Goal: Task Accomplishment & Management: Use online tool/utility

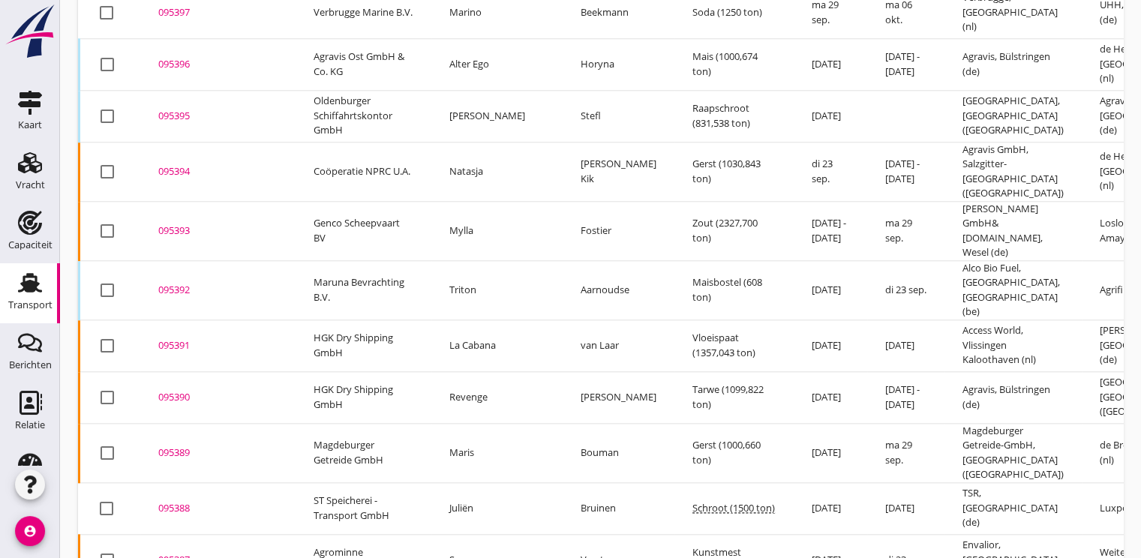
scroll to position [1696, 0]
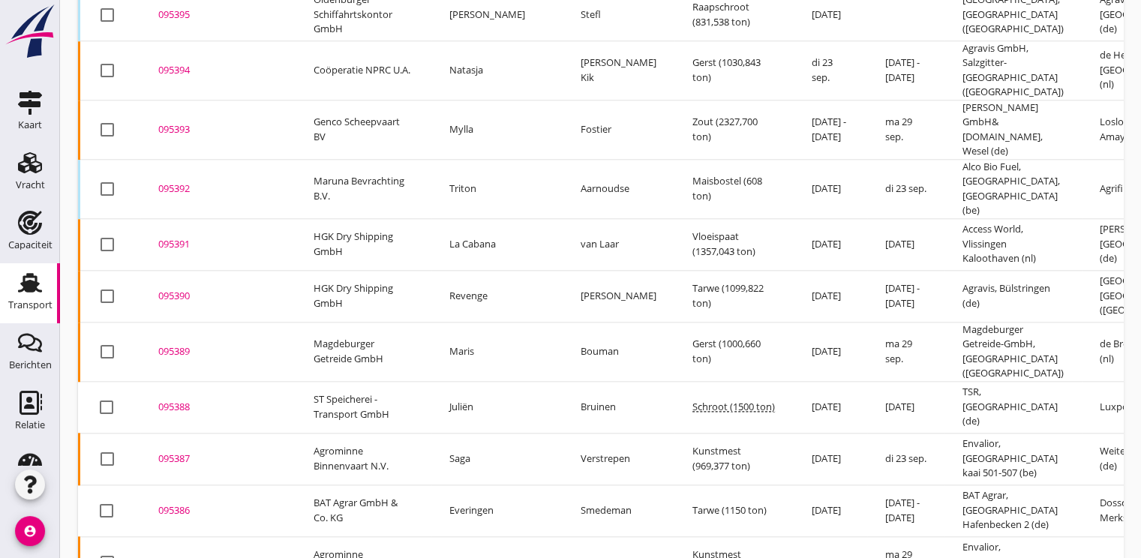
click at [187, 503] on div "095386" at bounding box center [217, 510] width 119 height 15
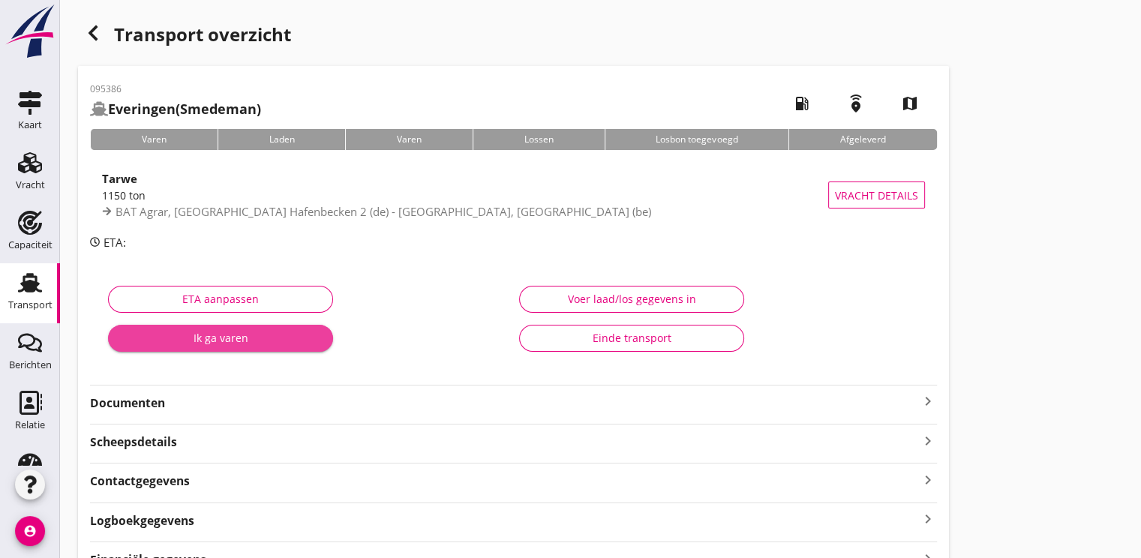
click at [232, 344] on div "Ik ga varen" at bounding box center [220, 338] width 201 height 16
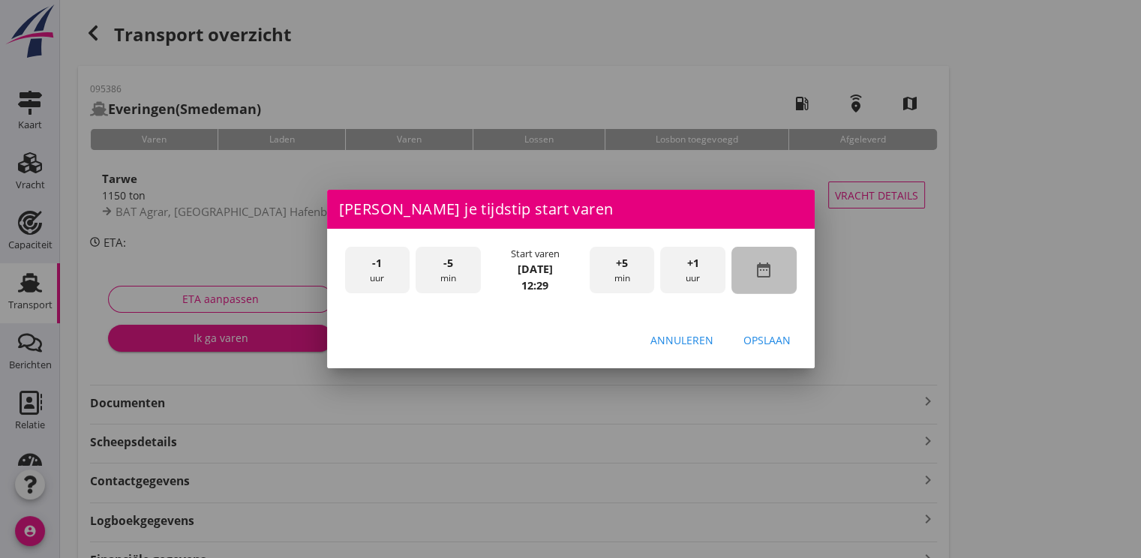
click at [774, 270] on div "date_range" at bounding box center [763, 270] width 65 height 47
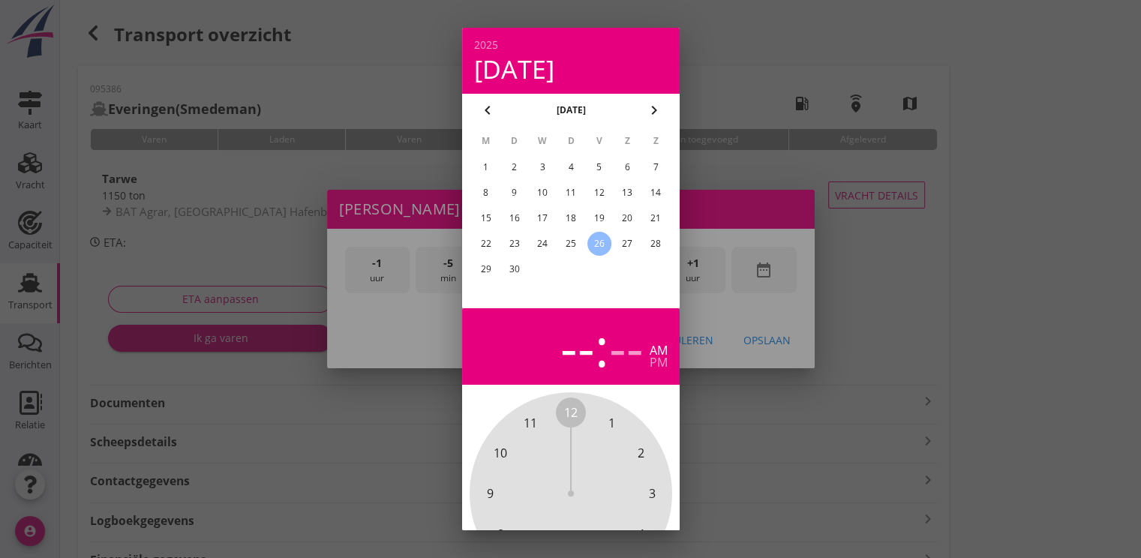
click at [566, 247] on div "25" at bounding box center [570, 244] width 24 height 24
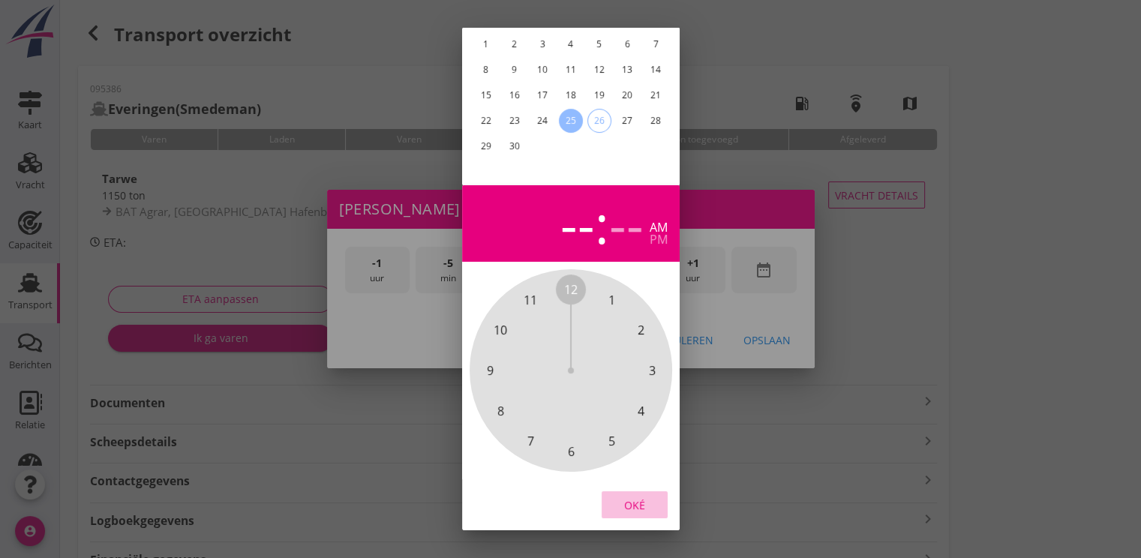
click at [646, 497] on div "Oké" at bounding box center [635, 505] width 42 height 16
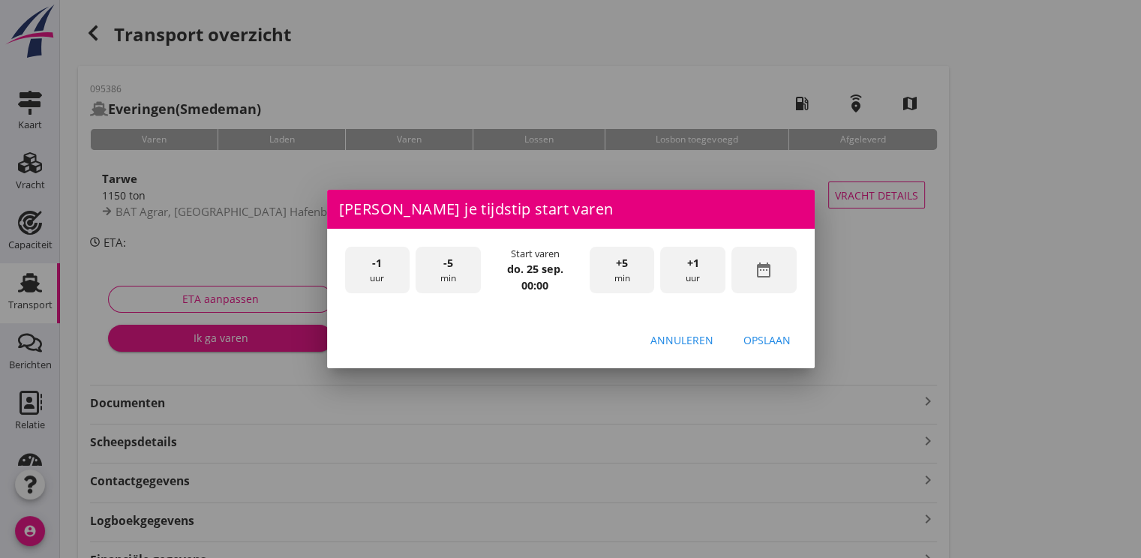
click at [692, 271] on div "+1 uur" at bounding box center [692, 270] width 65 height 47
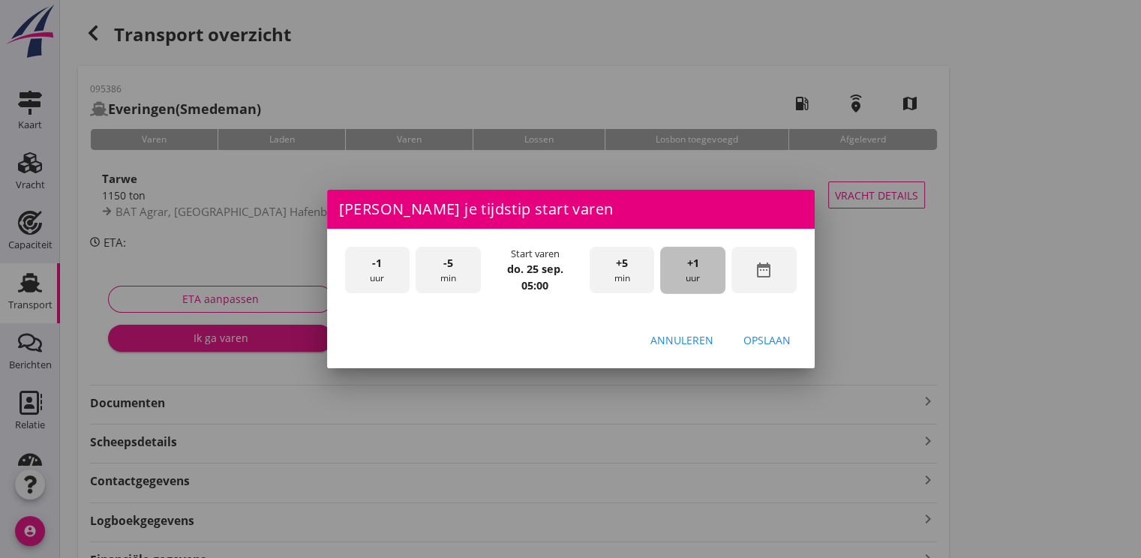
click at [692, 271] on div "+1 uur" at bounding box center [692, 270] width 65 height 47
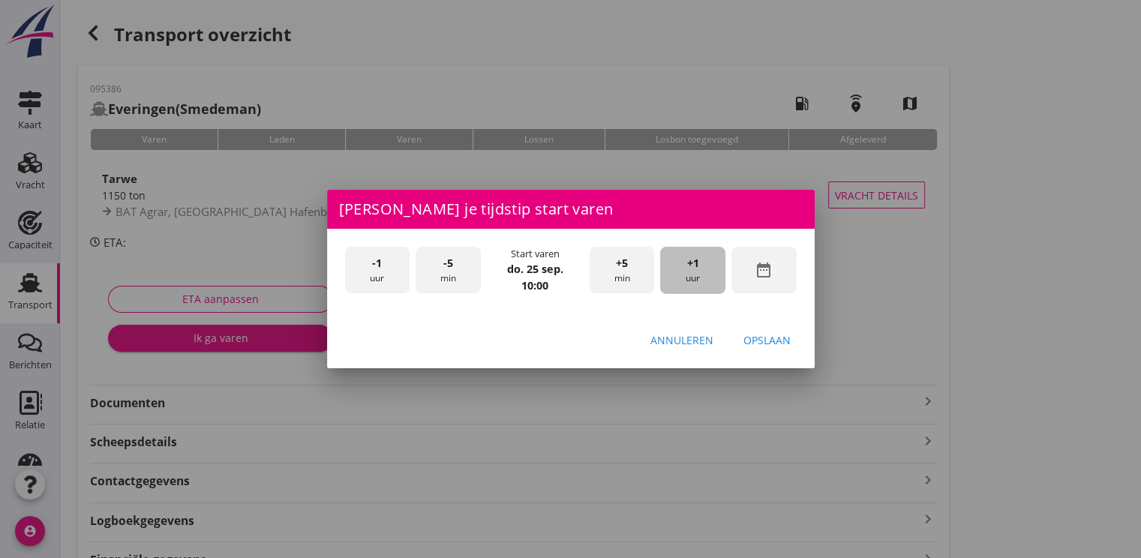
click at [692, 271] on div "+1 uur" at bounding box center [692, 270] width 65 height 47
click at [767, 339] on div "Opslaan" at bounding box center [766, 340] width 47 height 16
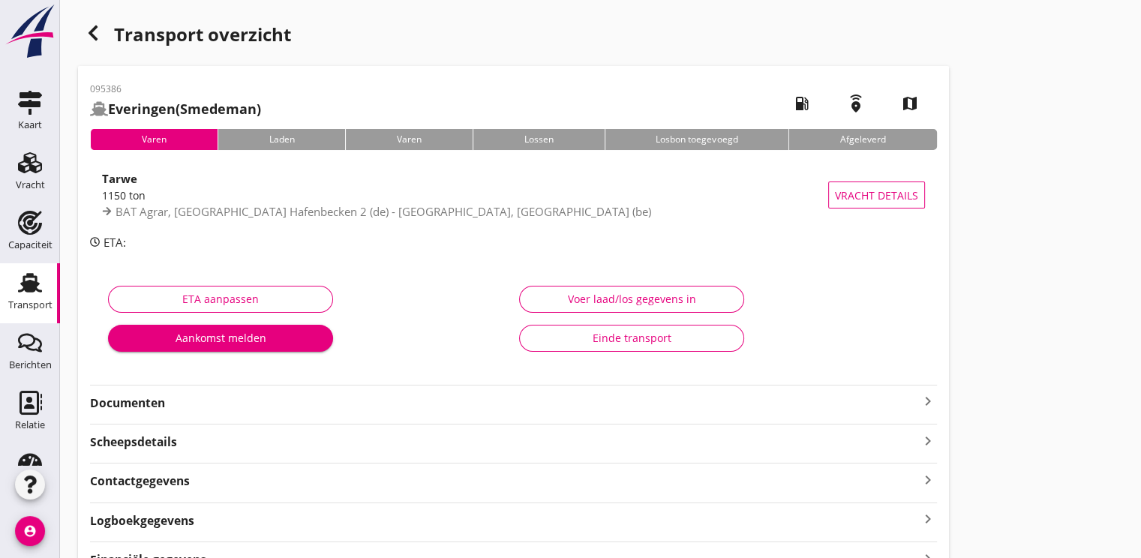
click at [179, 339] on div "Aankomst melden" at bounding box center [220, 338] width 201 height 16
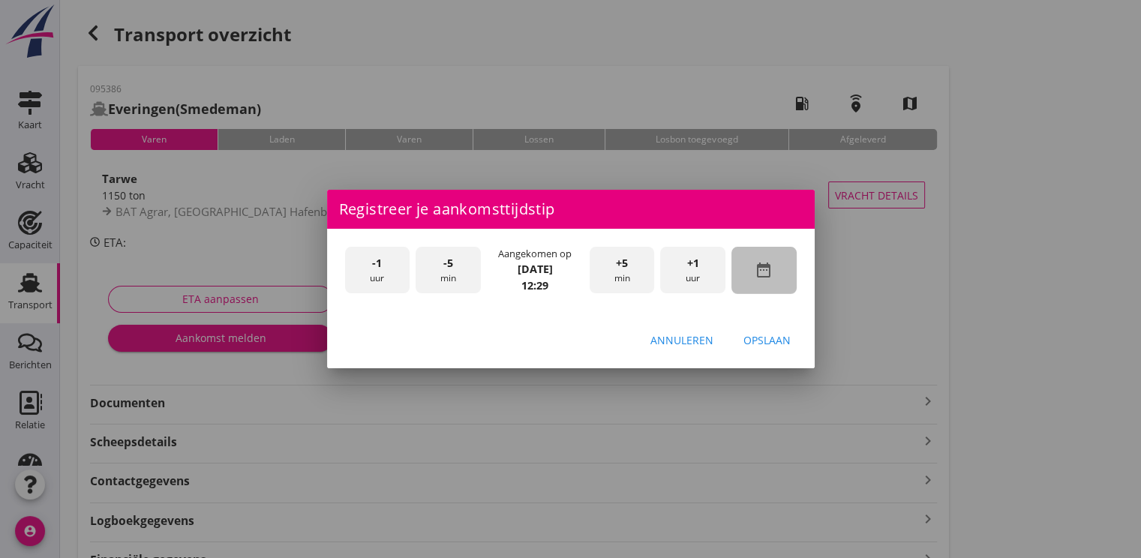
click at [755, 272] on icon "date_range" at bounding box center [764, 270] width 18 height 18
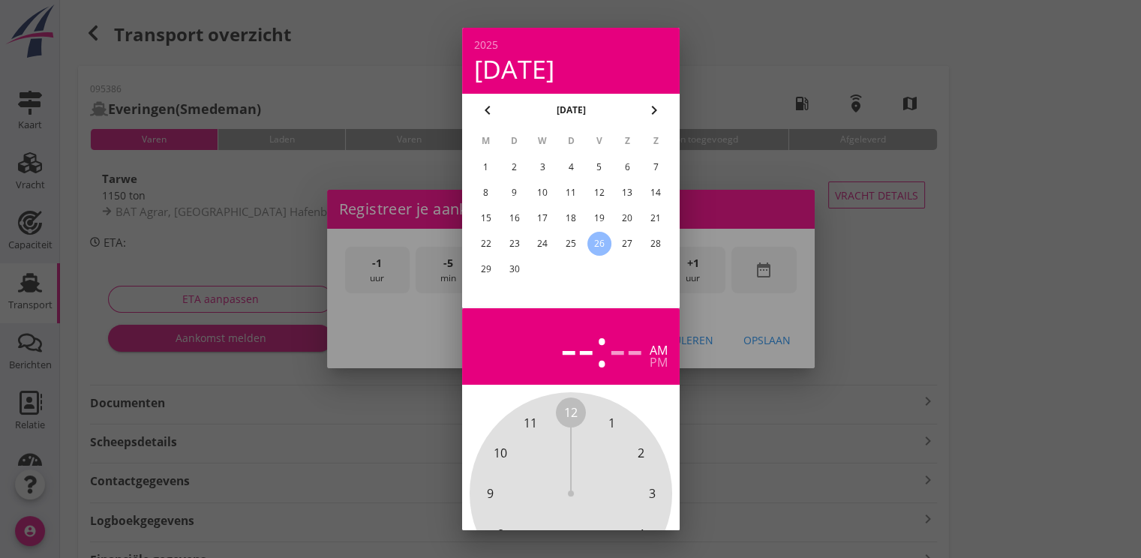
click at [572, 242] on div "25" at bounding box center [570, 244] width 24 height 24
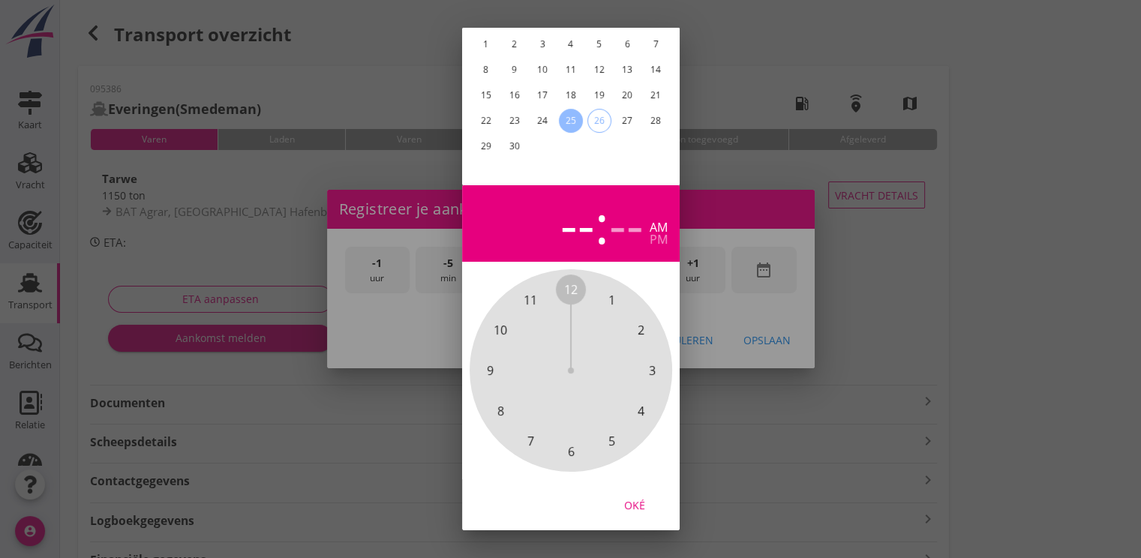
click at [627, 497] on div "Oké" at bounding box center [635, 505] width 42 height 16
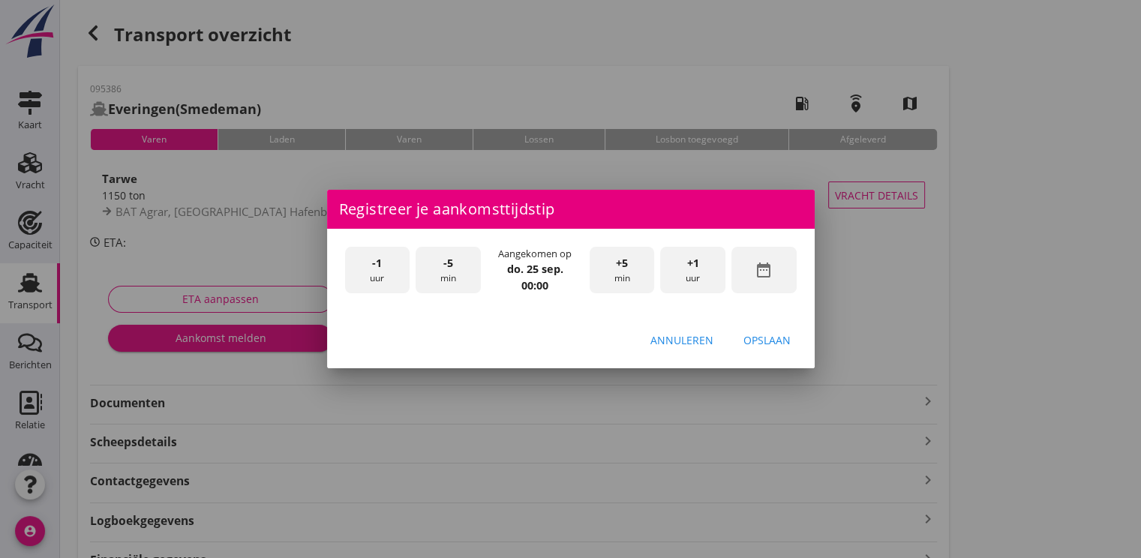
click at [684, 279] on div "+1 uur" at bounding box center [692, 270] width 65 height 47
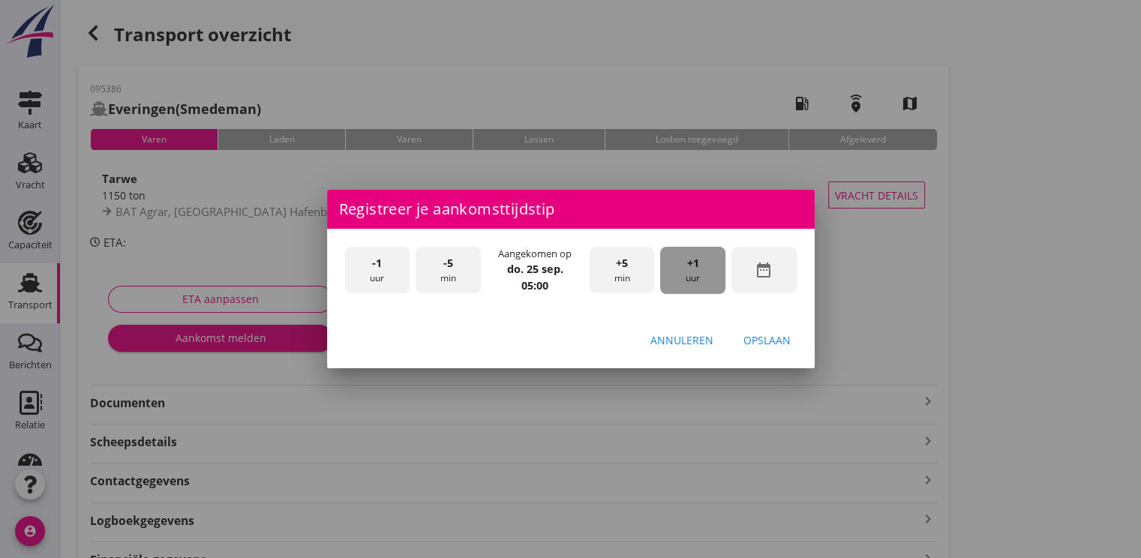
click at [684, 279] on div "+1 uur" at bounding box center [692, 270] width 65 height 47
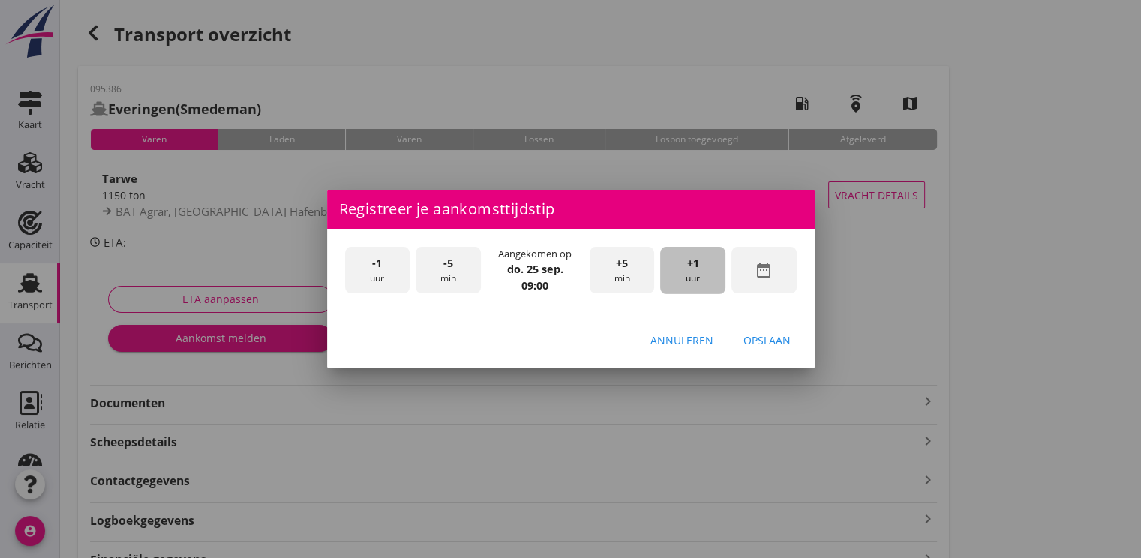
click at [684, 279] on div "+1 uur" at bounding box center [692, 270] width 65 height 47
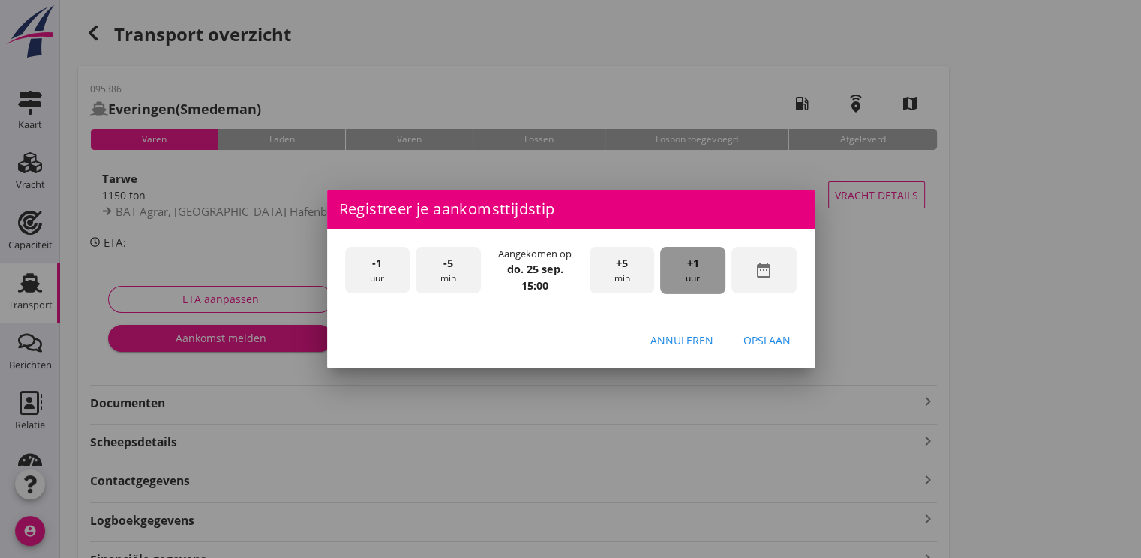
click at [684, 279] on div "+1 uur" at bounding box center [692, 270] width 65 height 47
click at [748, 346] on div "Opslaan" at bounding box center [766, 340] width 47 height 16
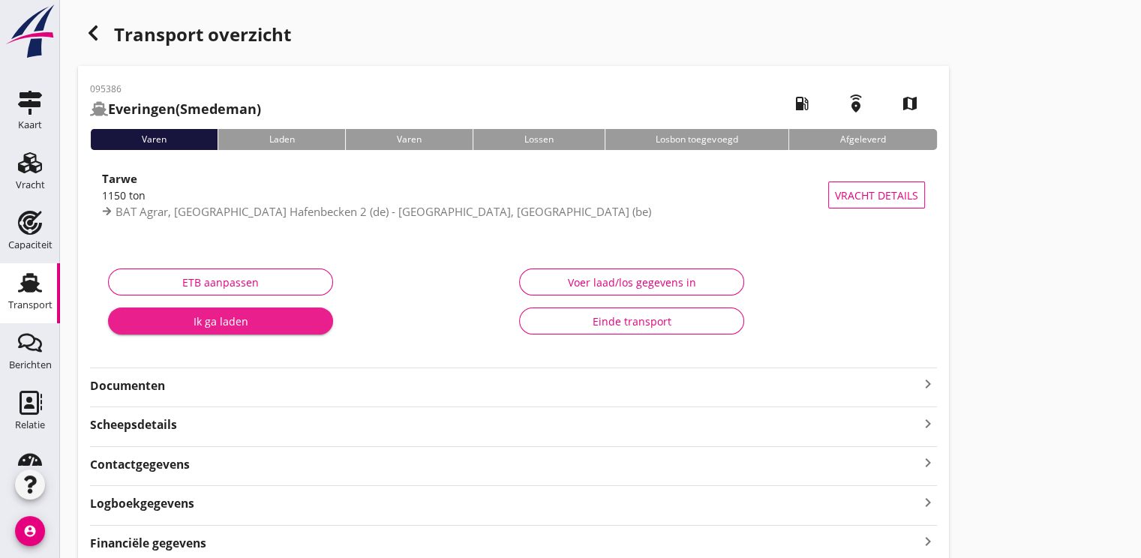
click at [264, 317] on div "Ik ga laden" at bounding box center [220, 322] width 201 height 16
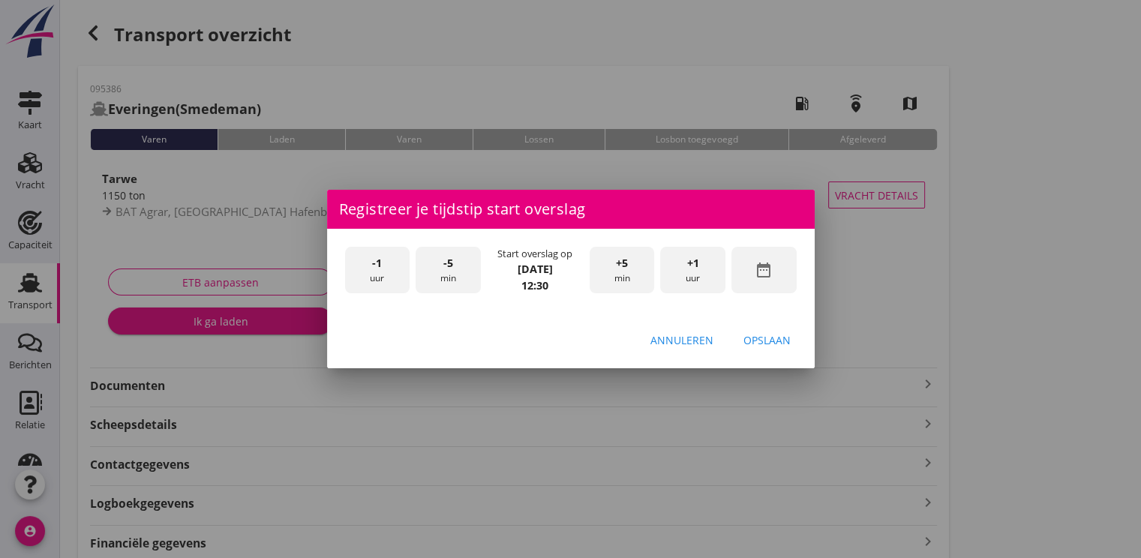
click at [367, 271] on div "-1 uur" at bounding box center [377, 270] width 65 height 47
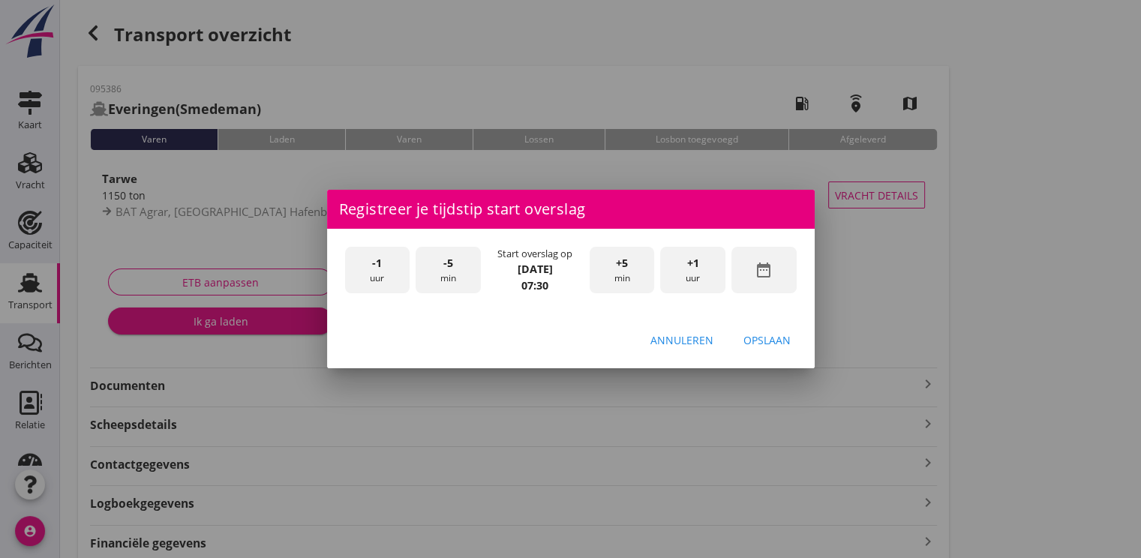
click at [367, 271] on div "-1 uur" at bounding box center [377, 270] width 65 height 47
click at [455, 263] on div "-5 min" at bounding box center [448, 270] width 65 height 47
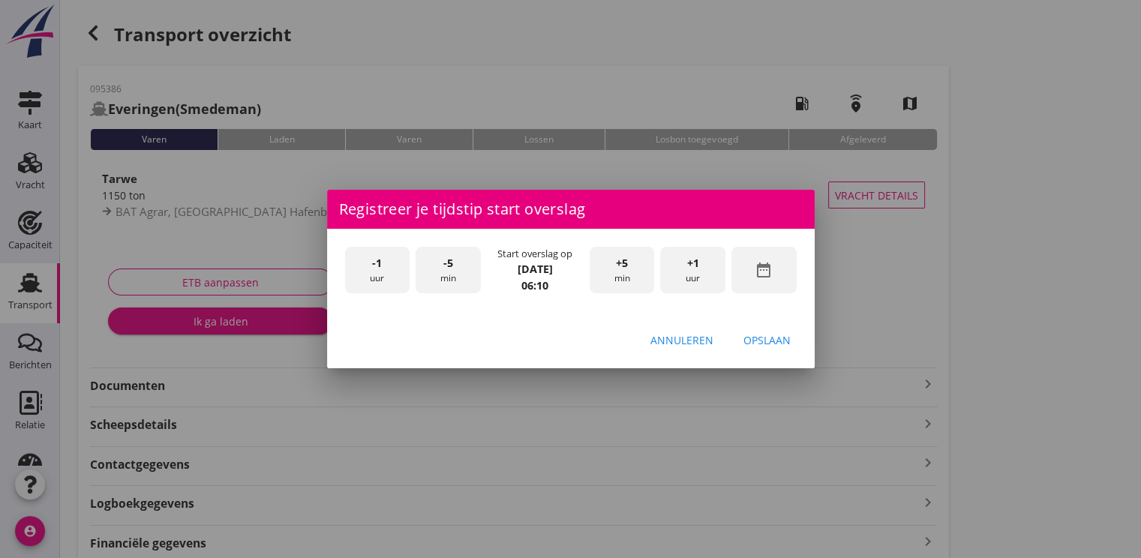
click at [455, 263] on div "-5 min" at bounding box center [448, 270] width 65 height 47
click at [772, 334] on div "Opslaan" at bounding box center [766, 340] width 47 height 16
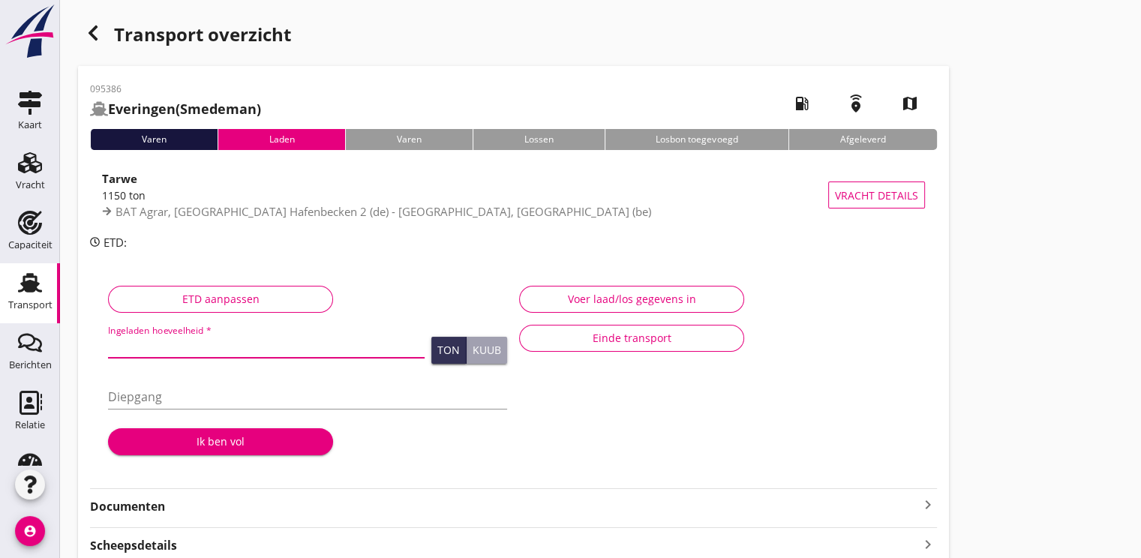
click at [189, 347] on input "Ingeladen hoeveelheid *" at bounding box center [266, 346] width 317 height 24
type input "1147.359"
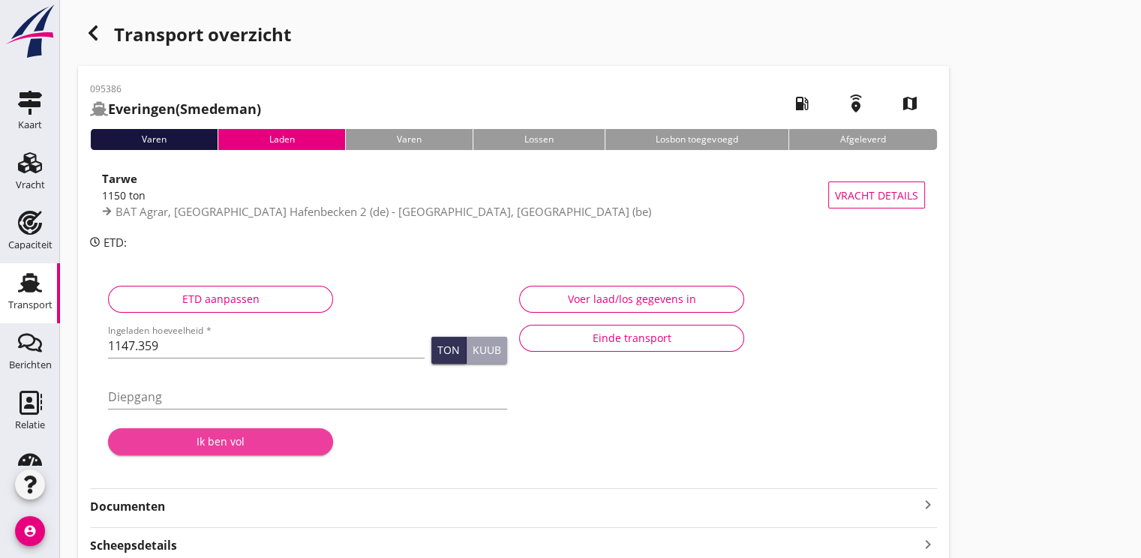
click at [228, 447] on div "Ik ben vol" at bounding box center [220, 442] width 201 height 16
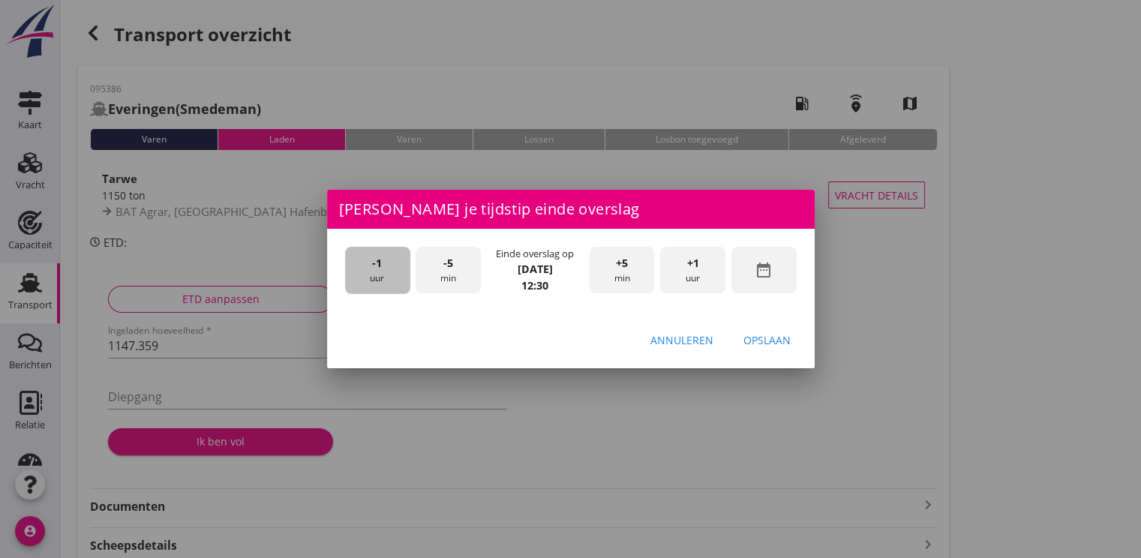
click at [358, 275] on div "-1 uur" at bounding box center [377, 270] width 65 height 47
click at [710, 273] on div "+1 uur" at bounding box center [692, 270] width 65 height 47
click at [467, 267] on div "-5 min" at bounding box center [448, 270] width 65 height 47
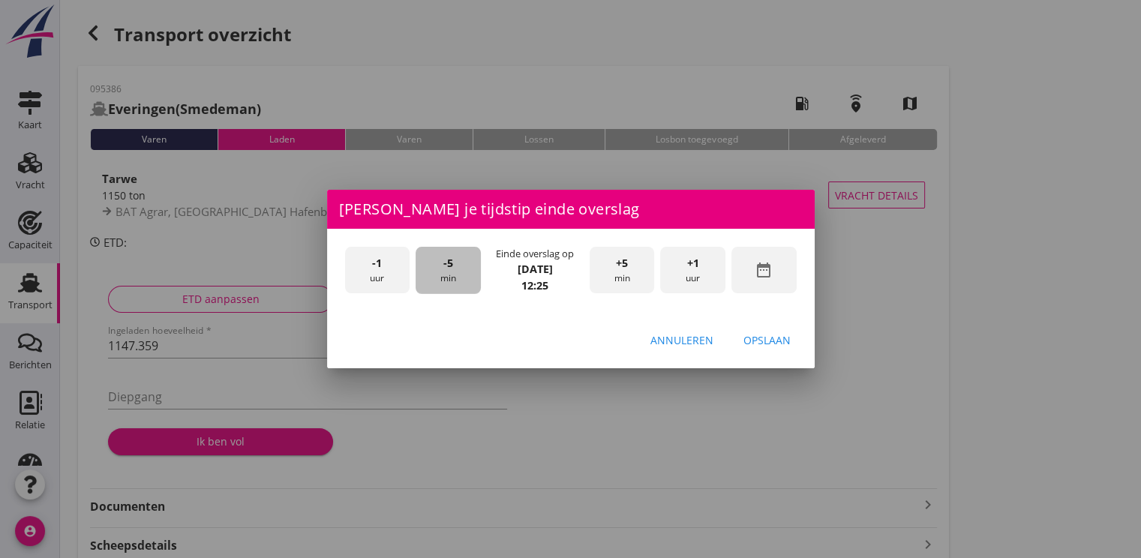
click at [467, 267] on div "-5 min" at bounding box center [448, 270] width 65 height 47
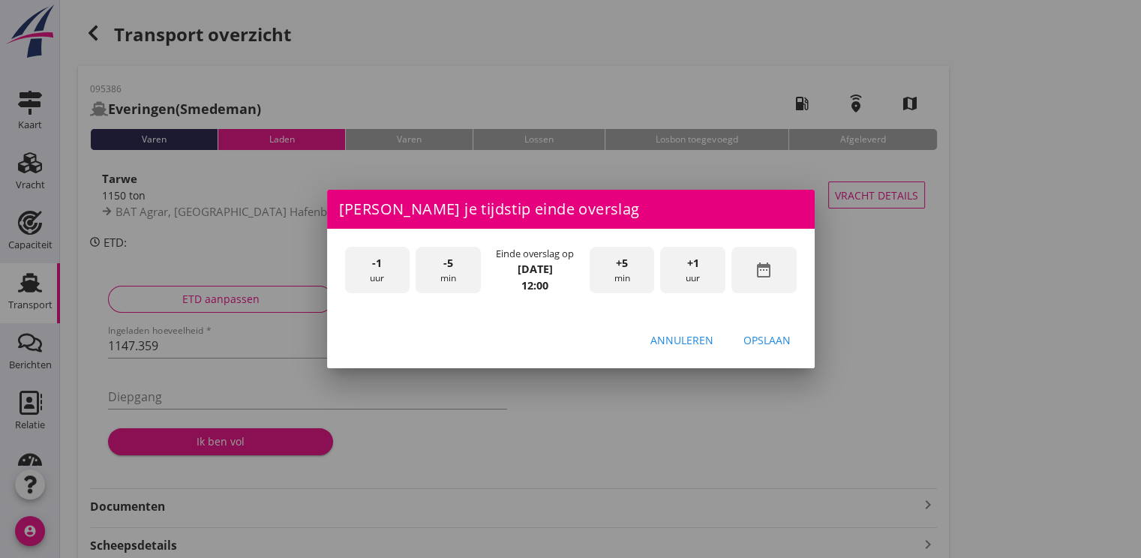
click at [792, 344] on button "Opslaan" at bounding box center [766, 339] width 71 height 27
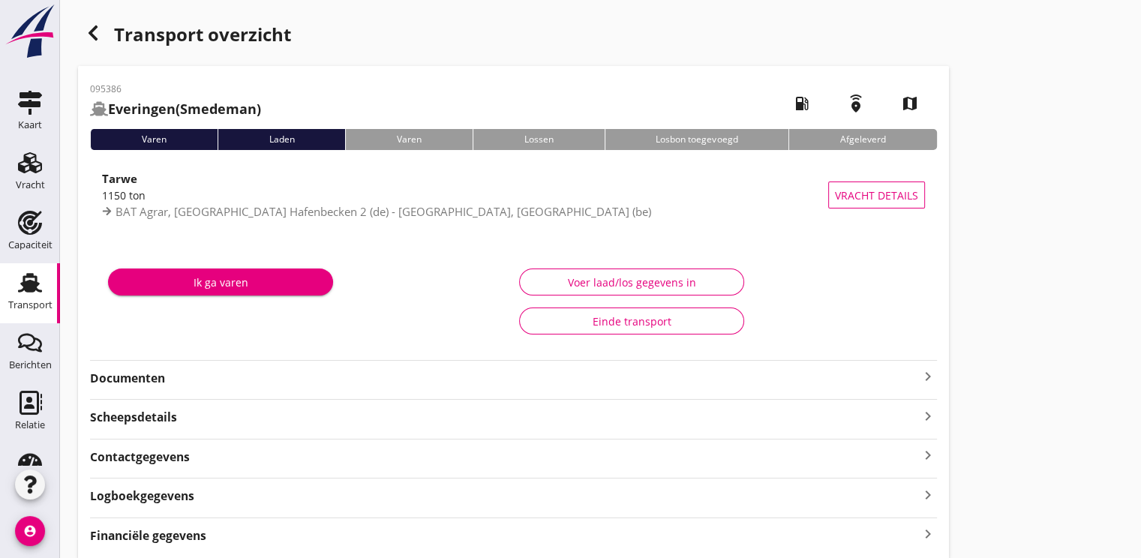
click at [257, 289] on div "Ik ga varen" at bounding box center [220, 283] width 201 height 16
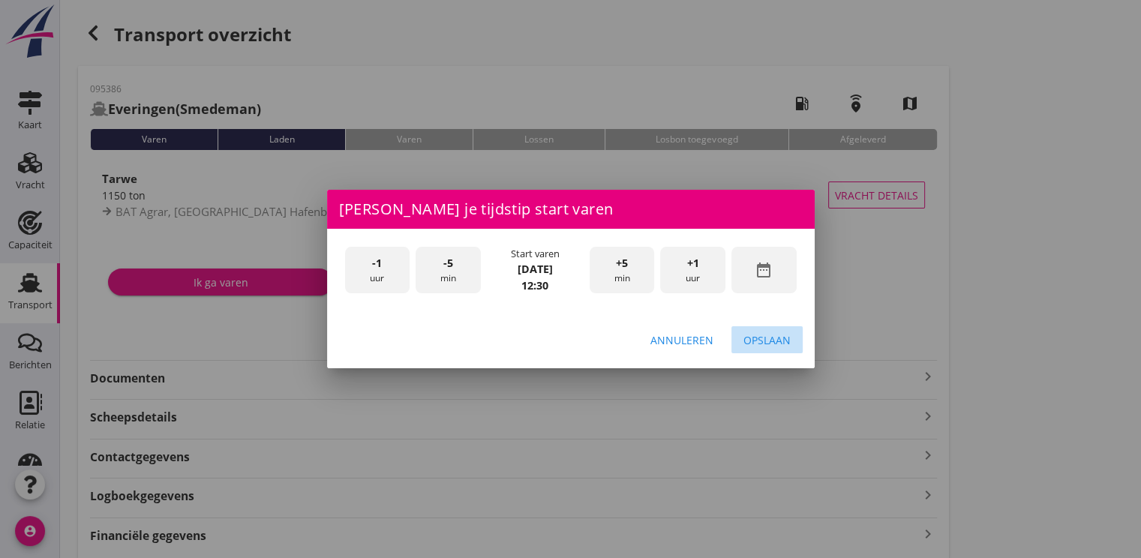
click at [767, 336] on div "Opslaan" at bounding box center [766, 340] width 47 height 16
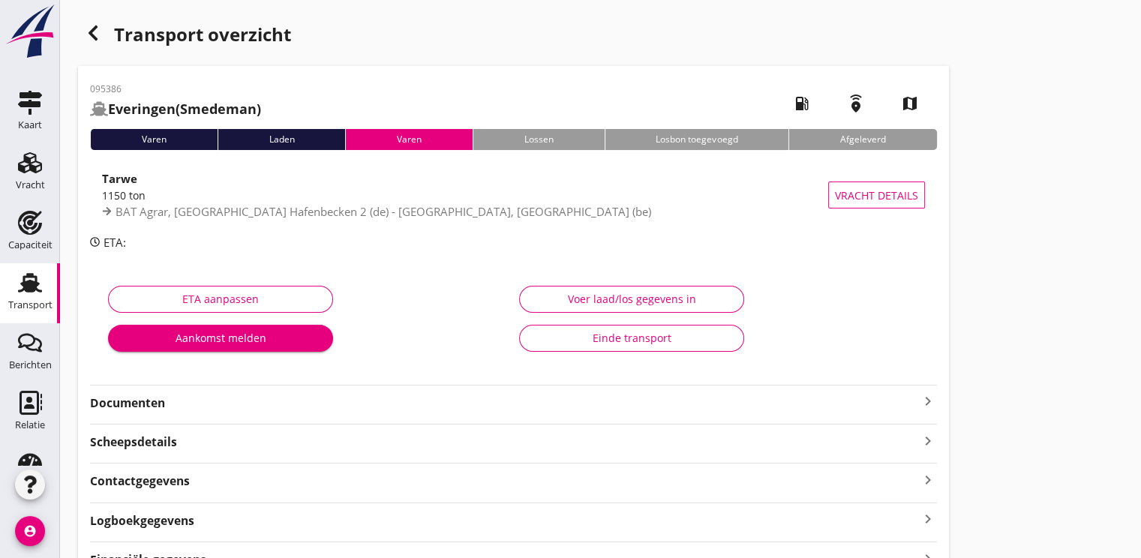
click at [96, 33] on icon "button" at bounding box center [93, 33] width 18 height 18
